Goal: Navigation & Orientation: Find specific page/section

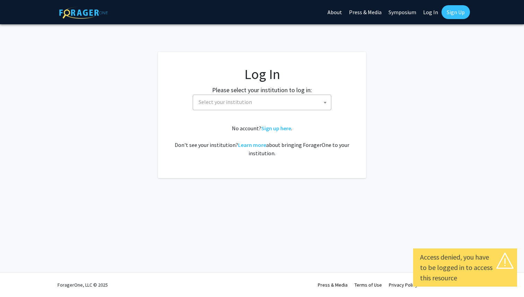
select select
click at [273, 96] on span "Select your institution" at bounding box center [263, 102] width 135 height 14
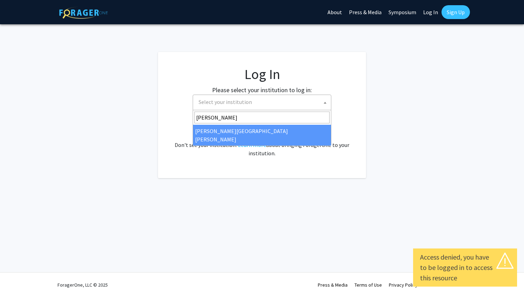
type input "johns"
select select "1"
